Goal: Information Seeking & Learning: Learn about a topic

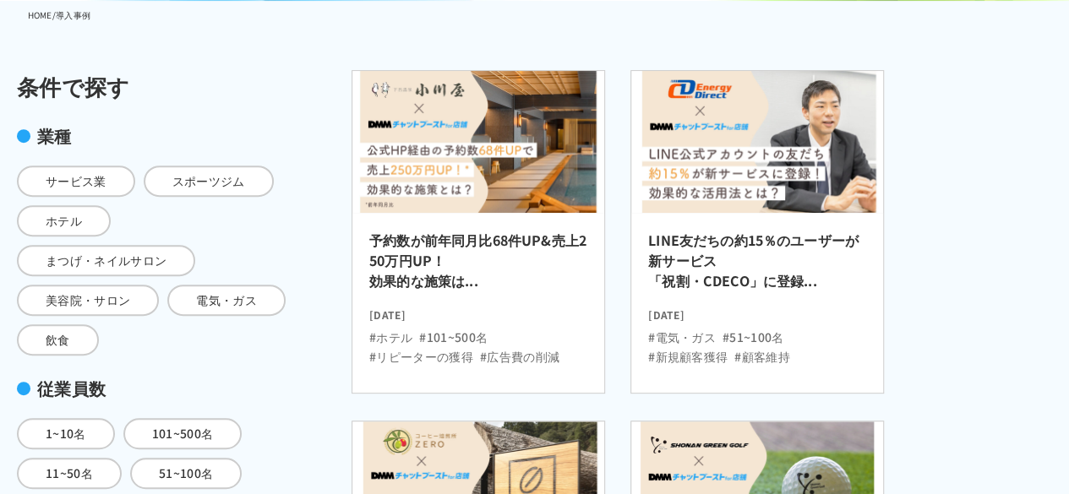
scroll to position [338, 0]
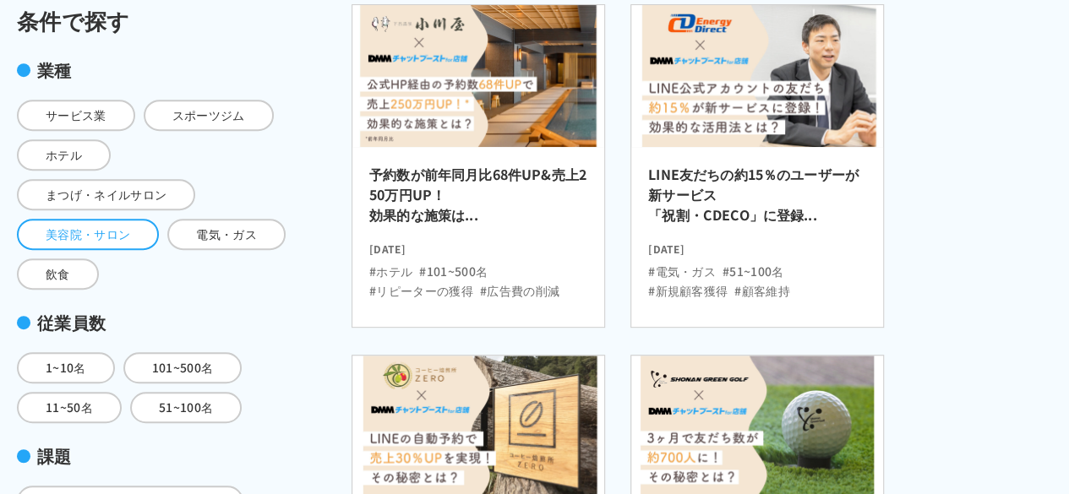
click at [86, 227] on span "美容院・サロン" at bounding box center [88, 234] width 142 height 31
click at [0, 0] on input "美容院・サロン" at bounding box center [0, 0] width 0 height 0
click at [86, 227] on label "美容院・サロン" at bounding box center [88, 234] width 142 height 31
click at [0, 0] on input "美容院・サロン" at bounding box center [0, 0] width 0 height 0
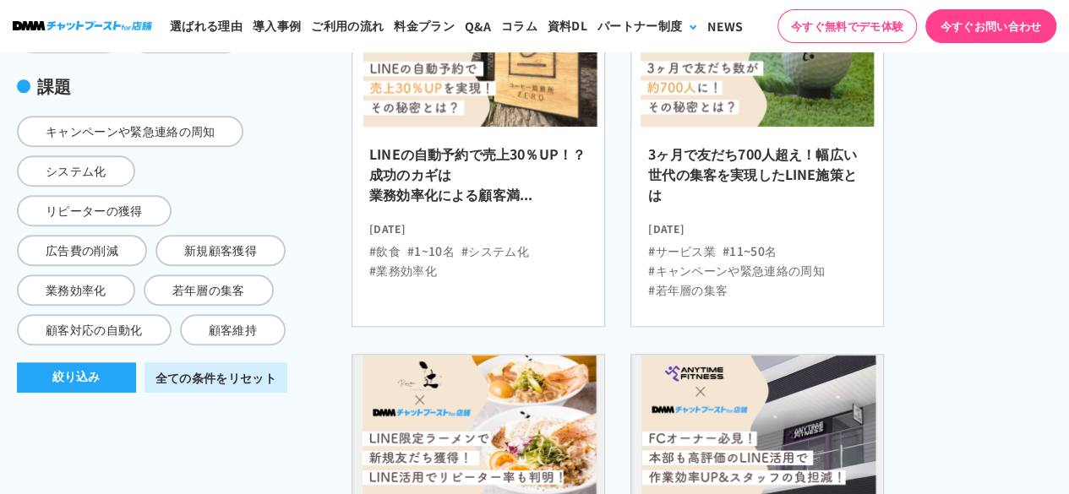
scroll to position [845, 0]
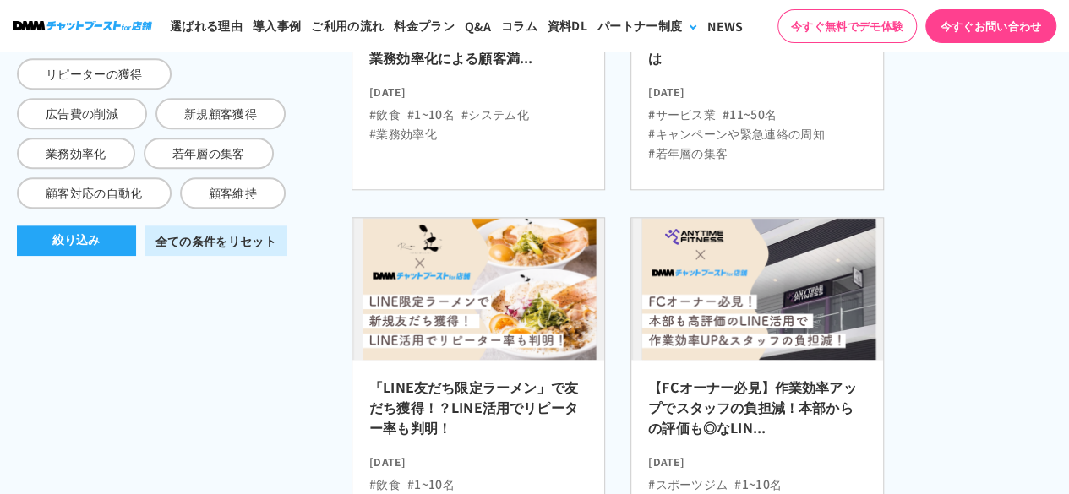
click at [98, 256] on button "絞り込み" at bounding box center [76, 241] width 119 height 30
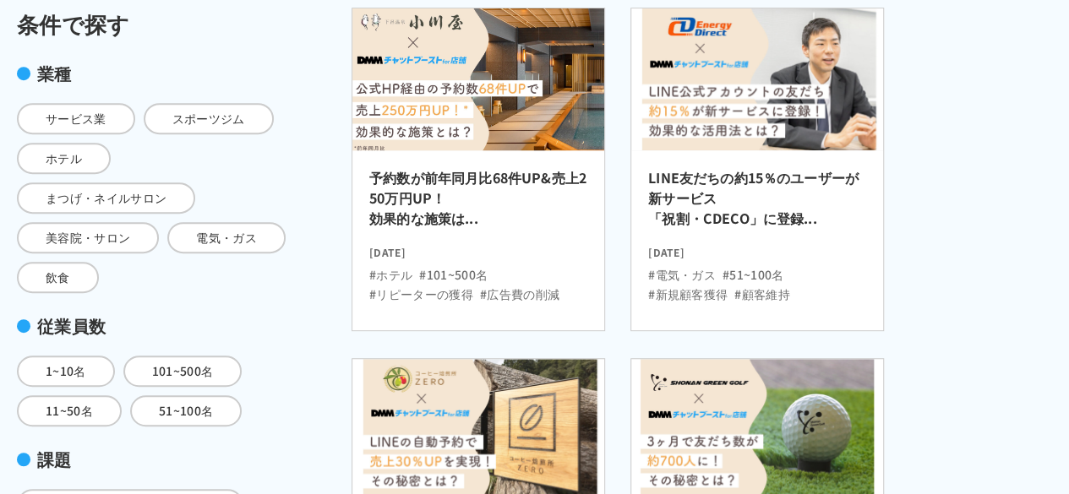
scroll to position [422, 0]
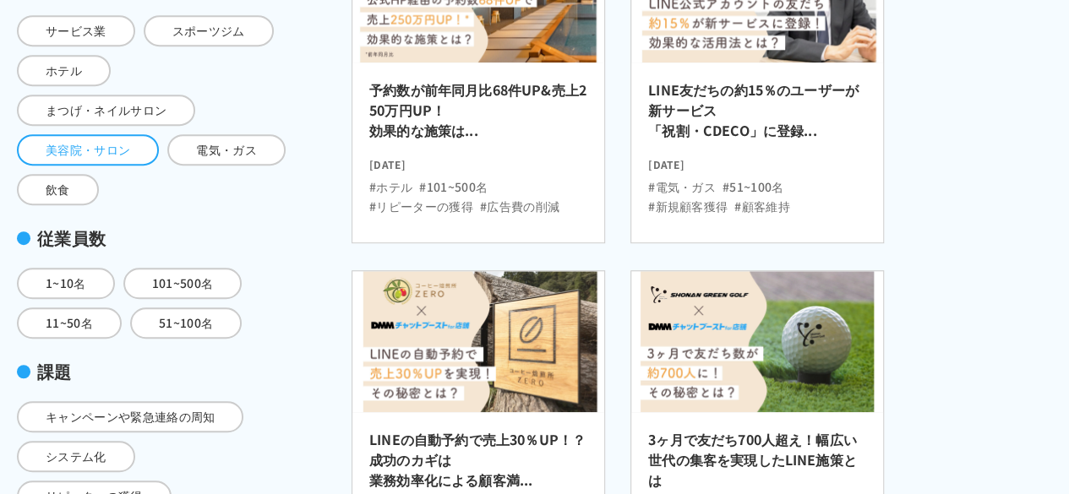
click at [101, 151] on span "美容院・サロン" at bounding box center [88, 149] width 142 height 31
click at [0, 0] on input "美容院・サロン" at bounding box center [0, 0] width 0 height 0
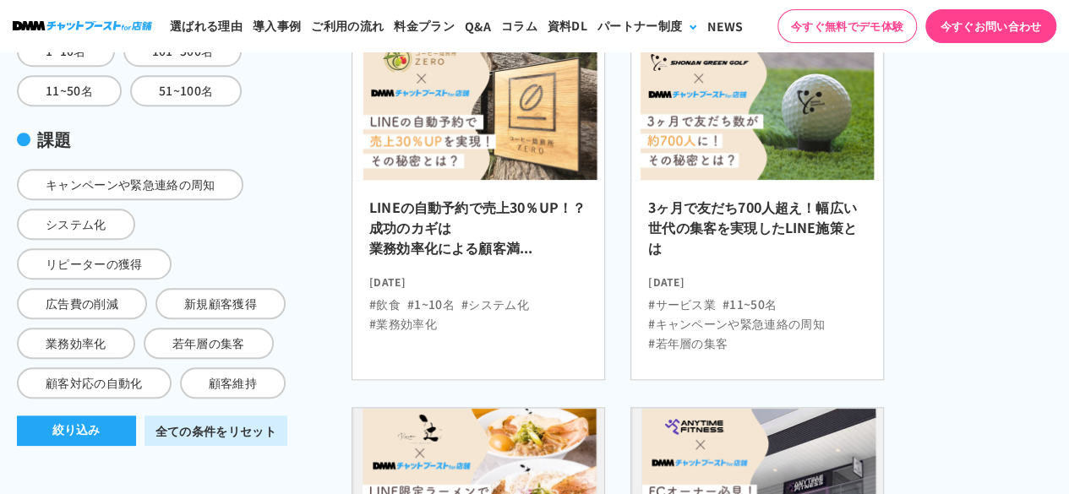
scroll to position [929, 0]
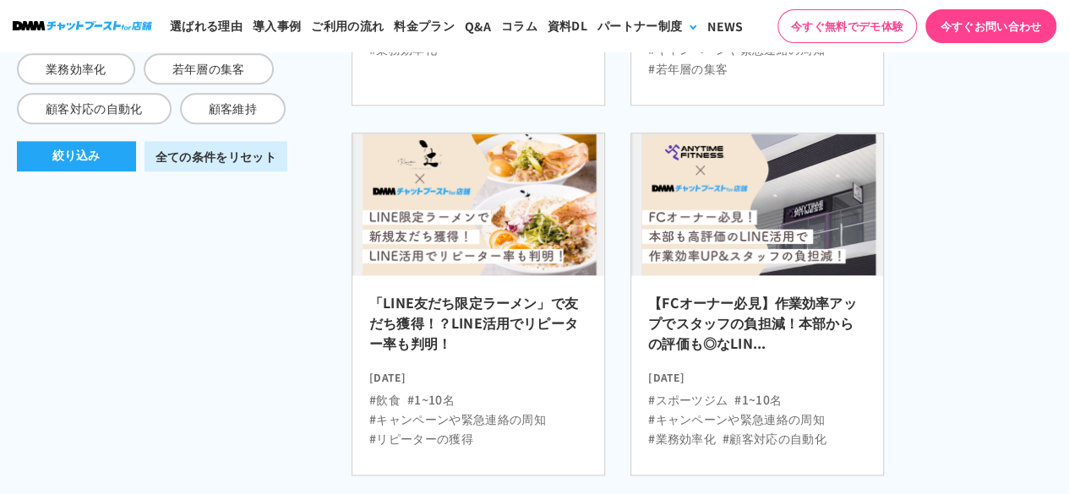
click at [95, 171] on button "絞り込み" at bounding box center [76, 156] width 119 height 30
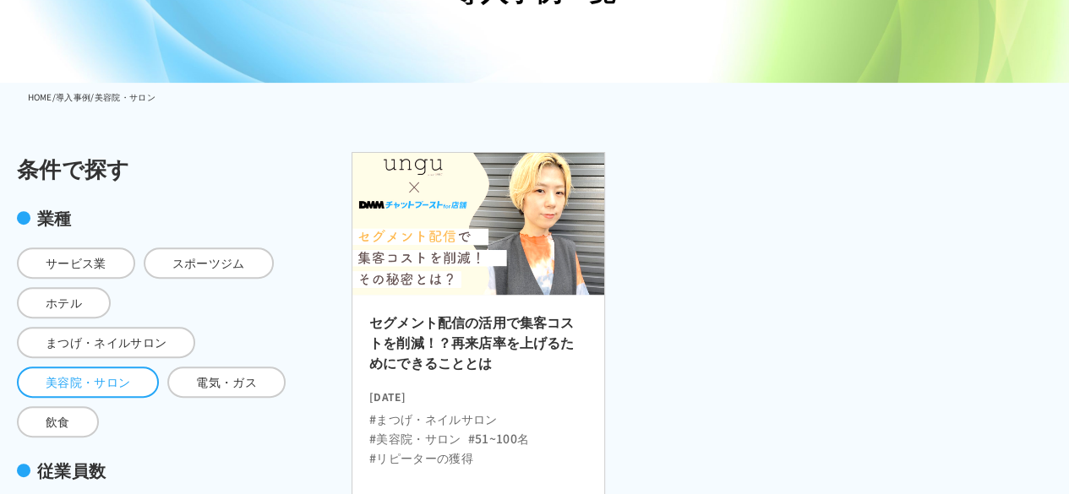
scroll to position [253, 0]
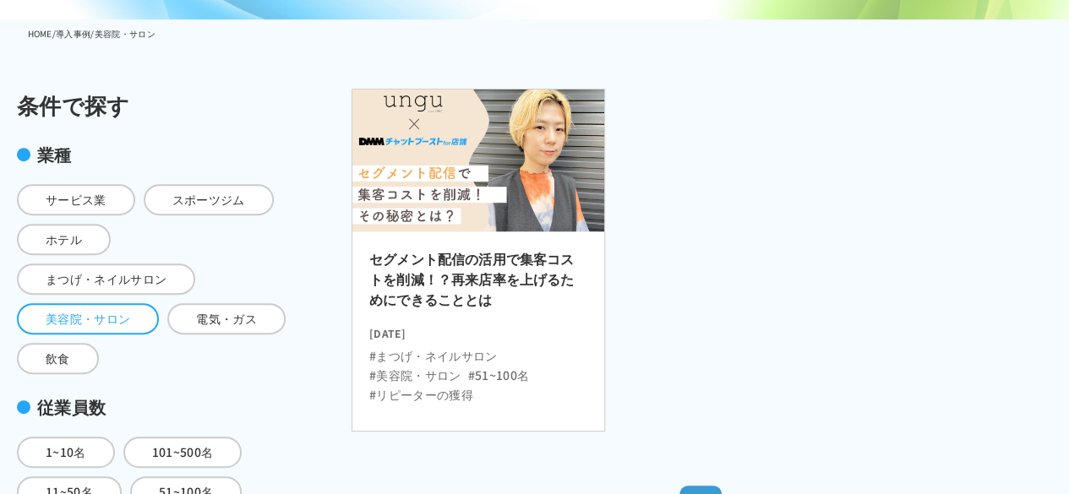
click at [530, 261] on h2 "セグメント配信の活用で集客コストを削減！？再来店率を上げるためにできることとは" at bounding box center [478, 283] width 218 height 71
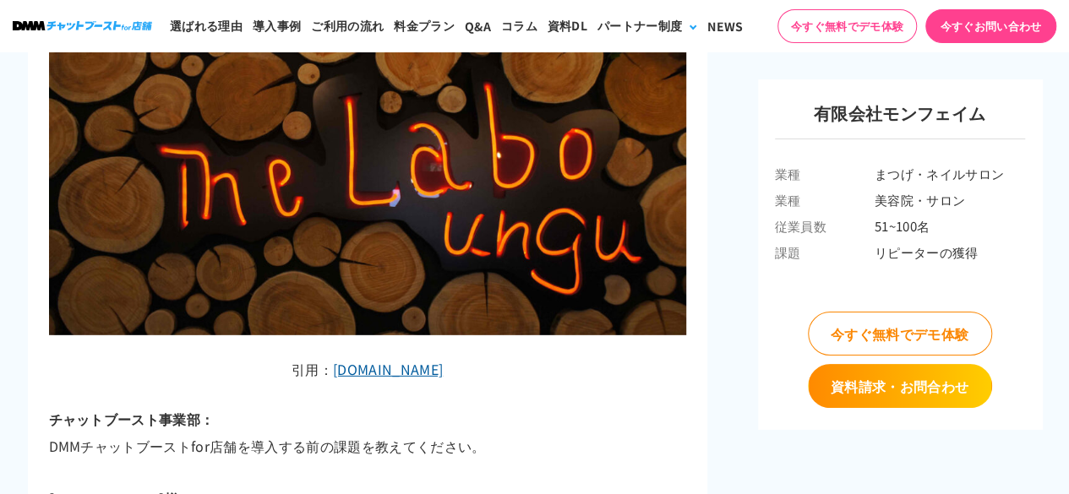
scroll to position [2534, 0]
